Goal: Check status: Check status

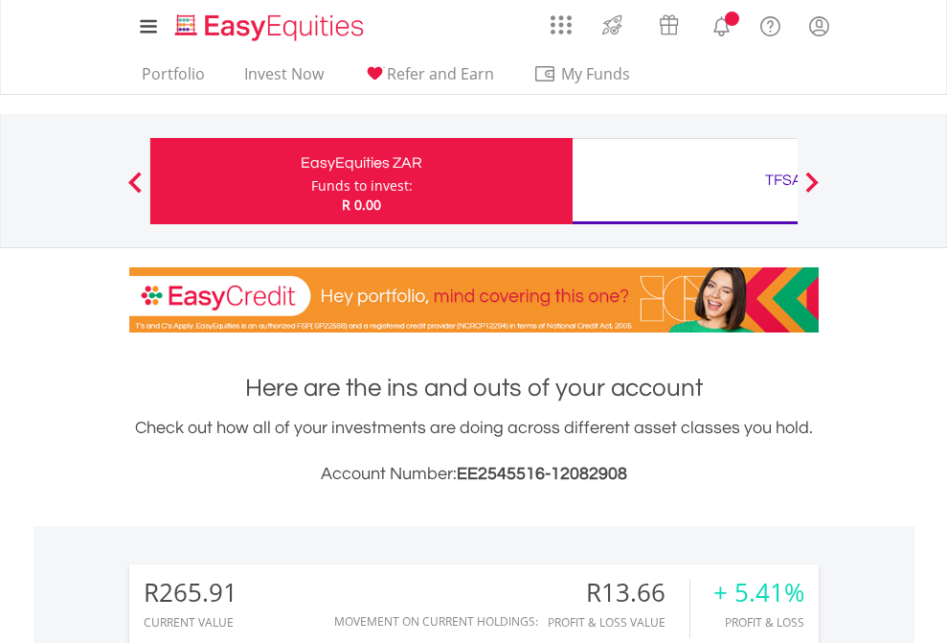
scroll to position [184, 301]
click at [311, 181] on div "Funds to invest:" at bounding box center [362, 185] width 102 height 19
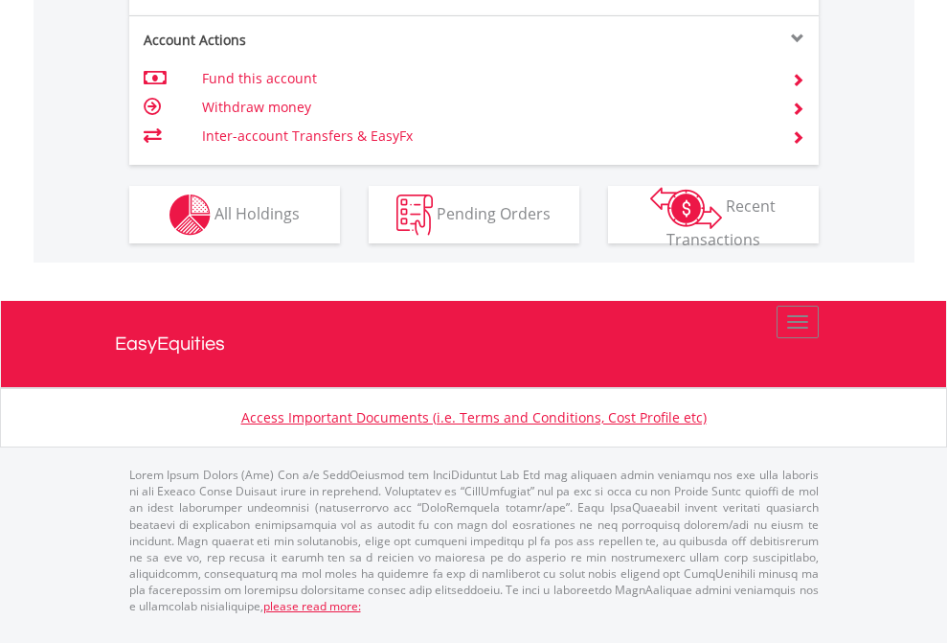
scroll to position [1836, 0]
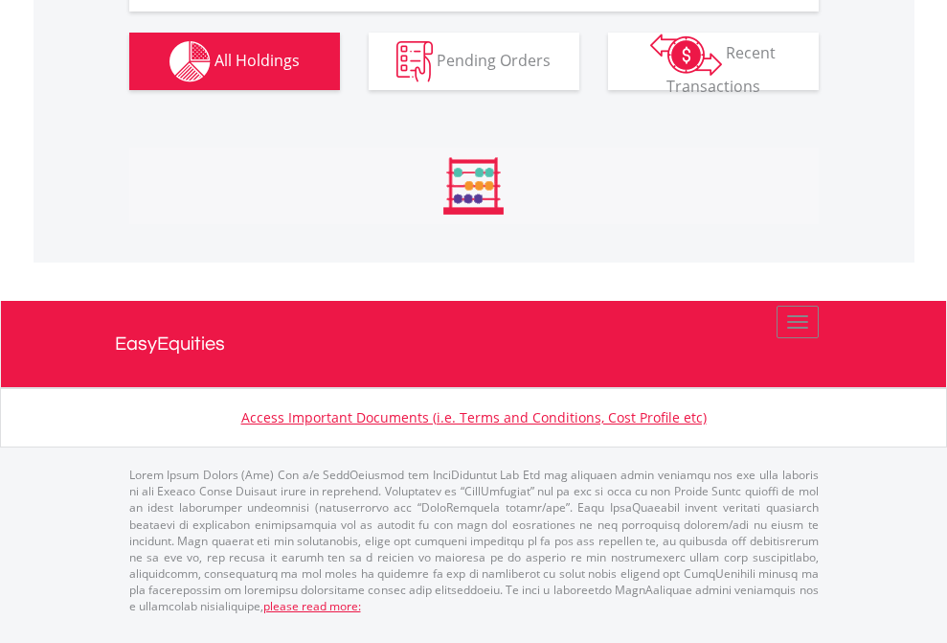
scroll to position [184, 301]
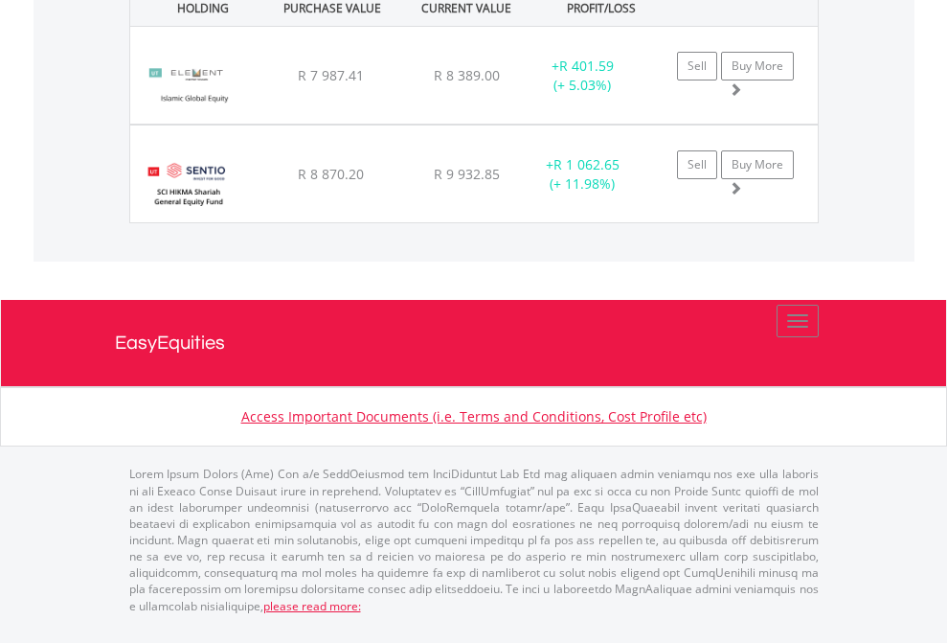
scroll to position [184, 301]
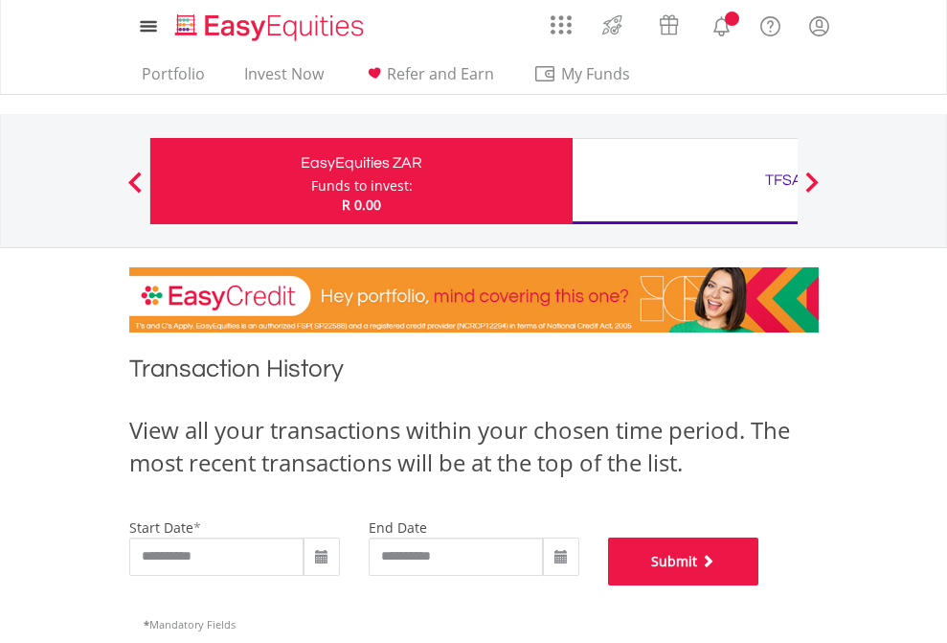
click at [759, 585] on button "Submit" at bounding box center [683, 561] width 151 height 48
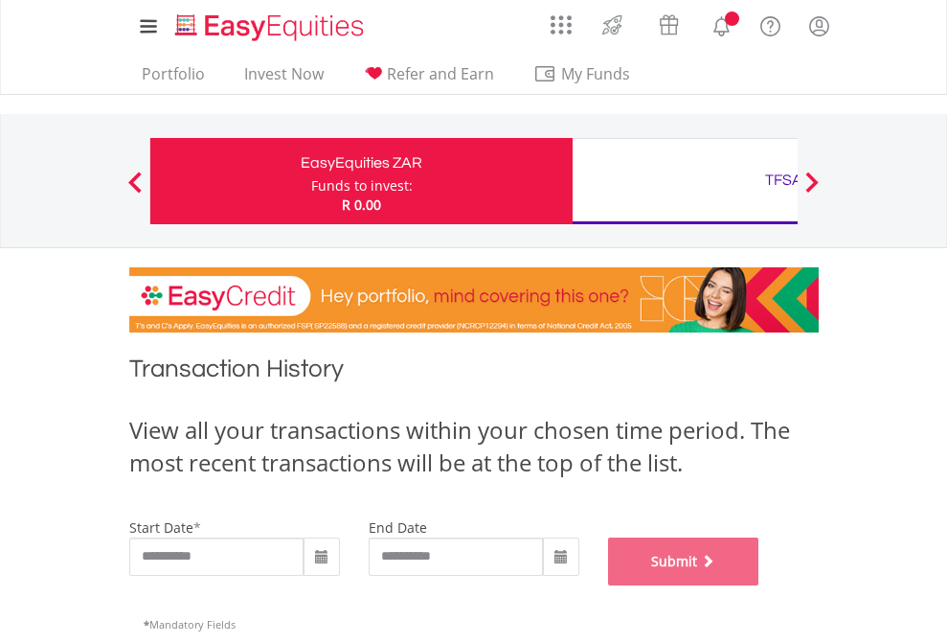
scroll to position [777, 0]
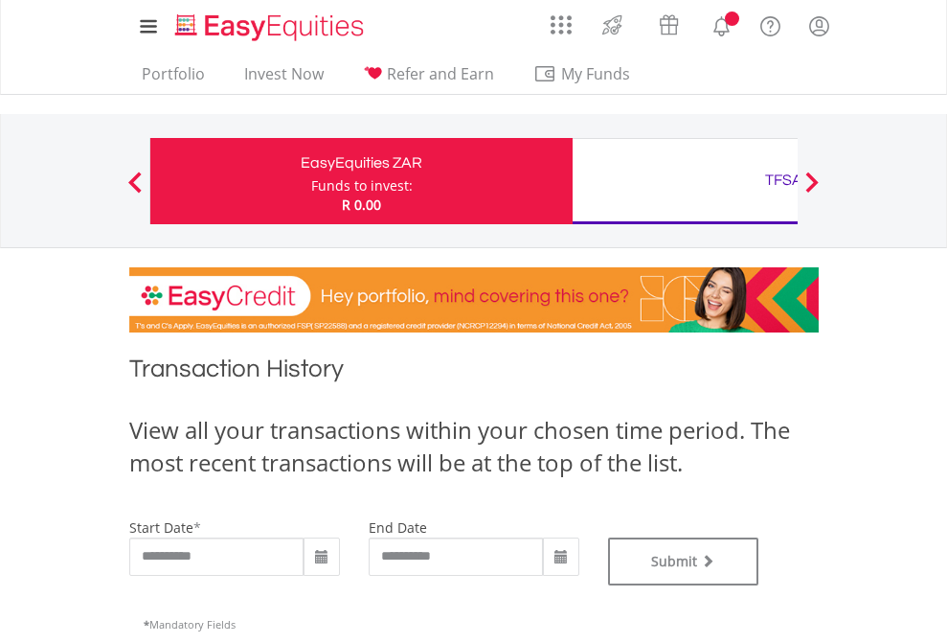
click at [685, 181] on div "TFSA" at bounding box center [783, 180] width 399 height 27
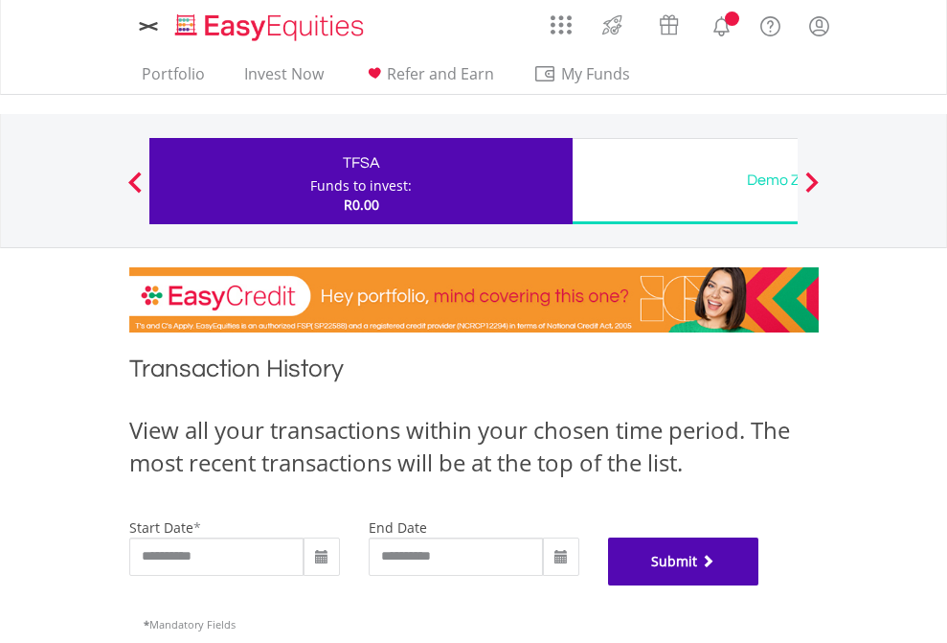
click at [759, 585] on button "Submit" at bounding box center [683, 561] width 151 height 48
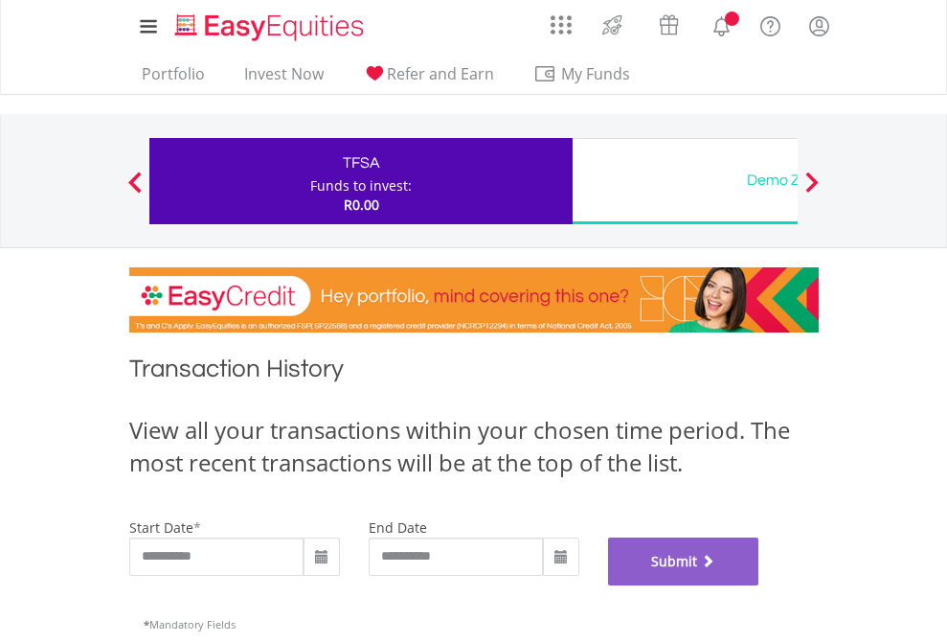
scroll to position [777, 0]
